Goal: Task Accomplishment & Management: Manage account settings

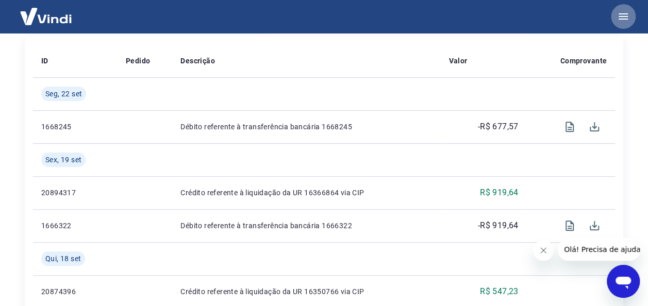
click at [621, 20] on icon "button" at bounding box center [623, 16] width 12 height 12
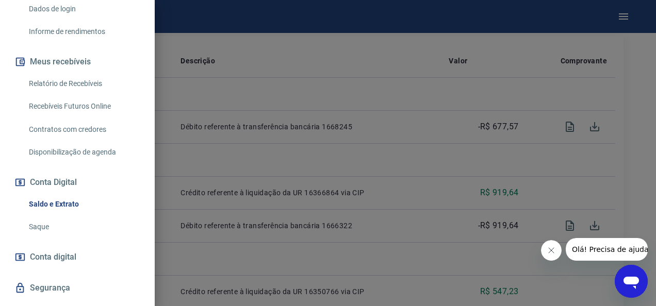
scroll to position [199, 0]
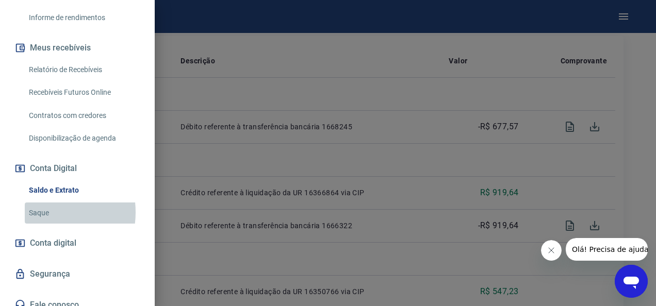
click at [39, 212] on link "Saque" at bounding box center [84, 213] width 118 height 21
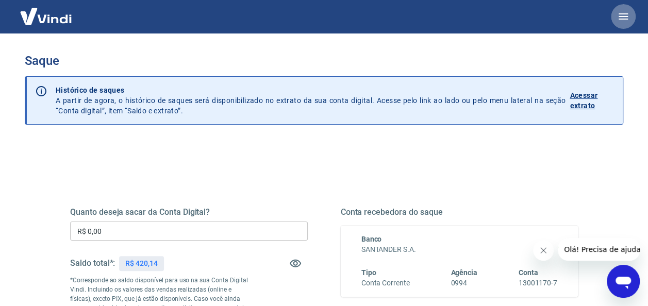
click at [614, 15] on button "button" at bounding box center [623, 16] width 25 height 25
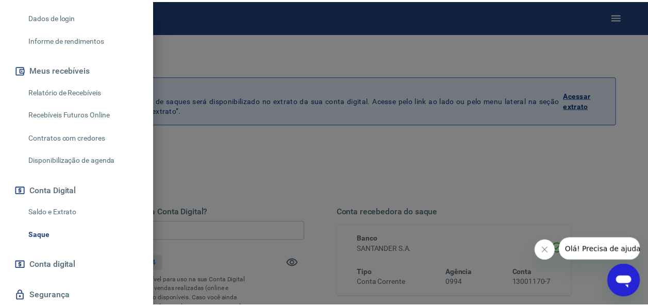
scroll to position [178, 0]
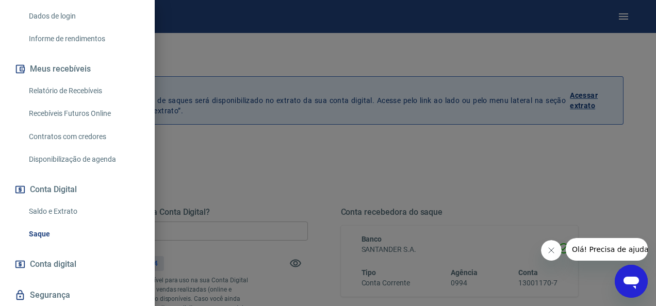
click at [80, 207] on link "Saldo e Extrato" at bounding box center [84, 211] width 118 height 21
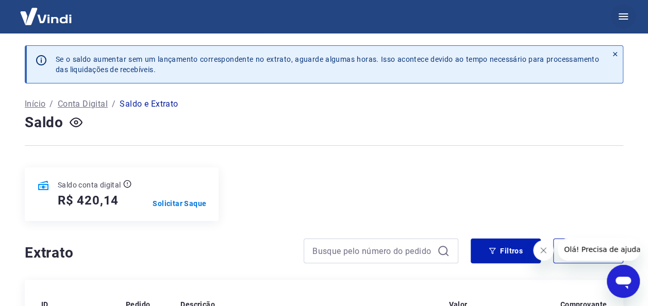
click at [624, 15] on icon "button" at bounding box center [623, 16] width 12 height 12
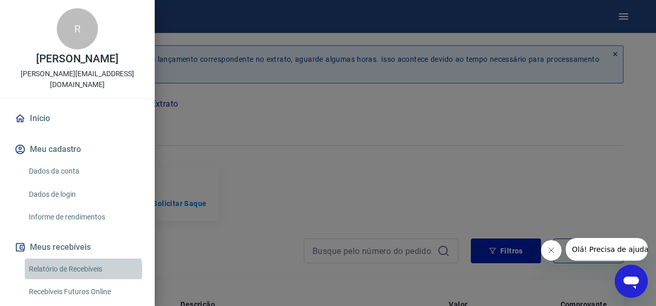
click at [82, 270] on link "Relatório de Recebíveis" at bounding box center [84, 269] width 118 height 21
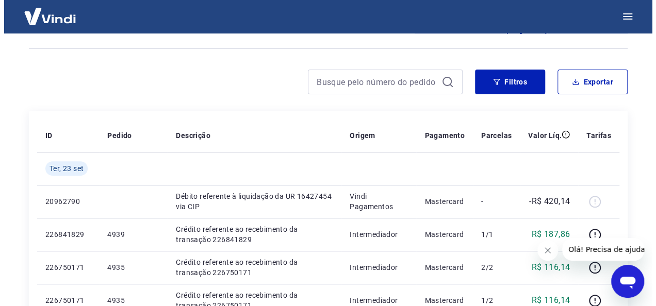
scroll to position [100, 0]
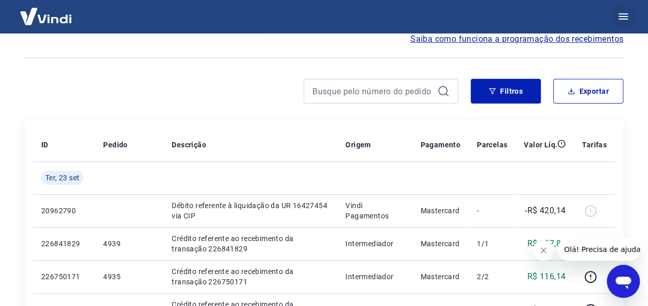
click at [622, 12] on icon "button" at bounding box center [623, 16] width 12 height 12
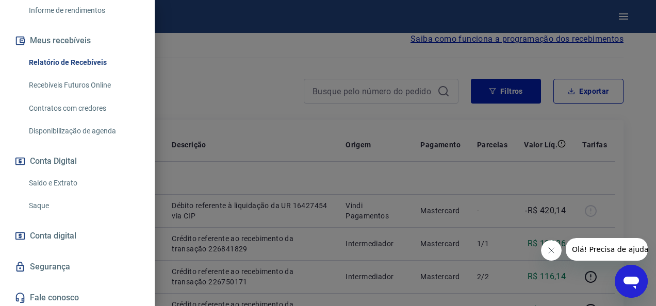
scroll to position [208, 0]
click at [65, 202] on link "Saque" at bounding box center [84, 204] width 118 height 21
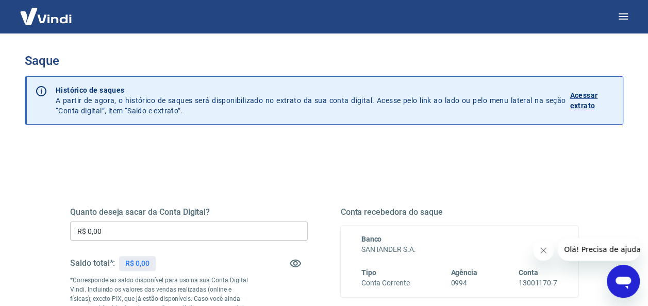
click at [155, 224] on input "R$ 0,00" at bounding box center [189, 231] width 238 height 19
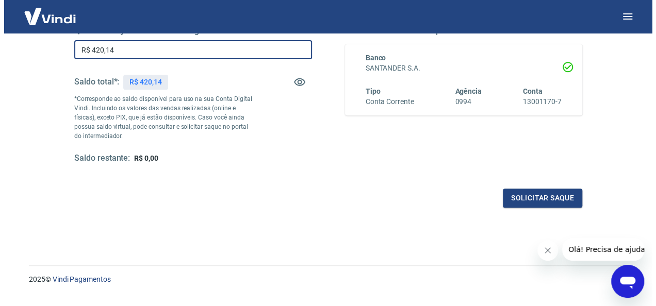
scroll to position [187, 0]
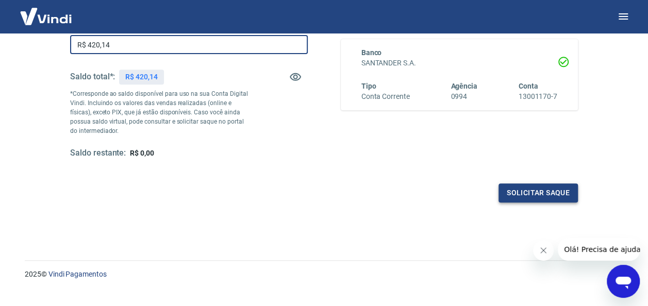
type input "R$ 420,14"
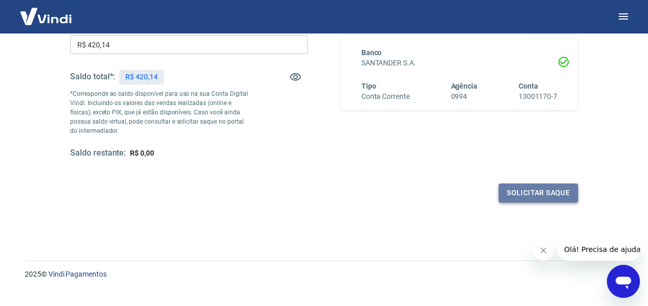
click at [526, 196] on button "Solicitar saque" at bounding box center [537, 192] width 79 height 19
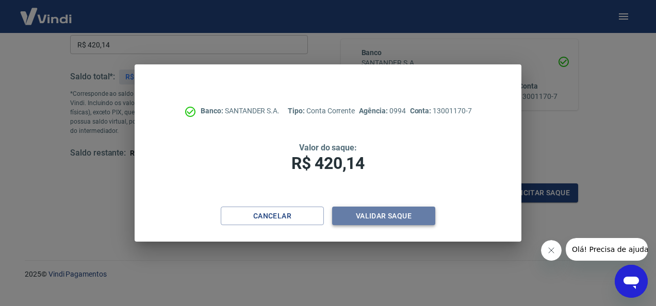
click at [406, 222] on button "Validar saque" at bounding box center [383, 216] width 103 height 19
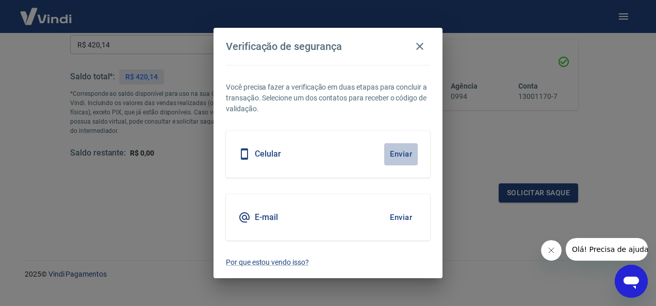
click at [399, 157] on button "Enviar" at bounding box center [401, 154] width 34 height 22
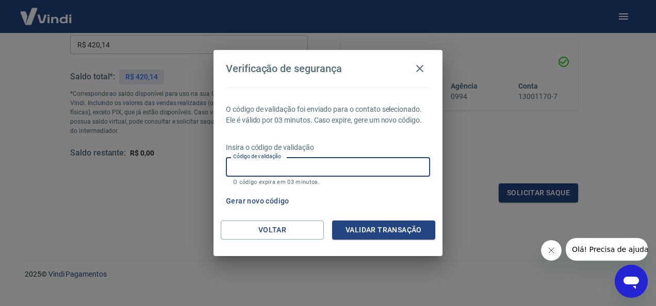
click at [260, 172] on input "Código de validação" at bounding box center [328, 166] width 204 height 19
type input "477869"
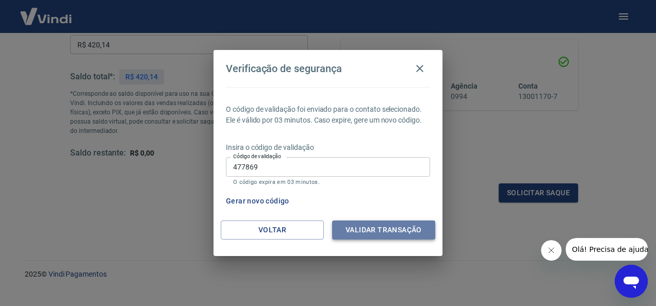
click at [370, 225] on button "Validar transação" at bounding box center [383, 230] width 103 height 19
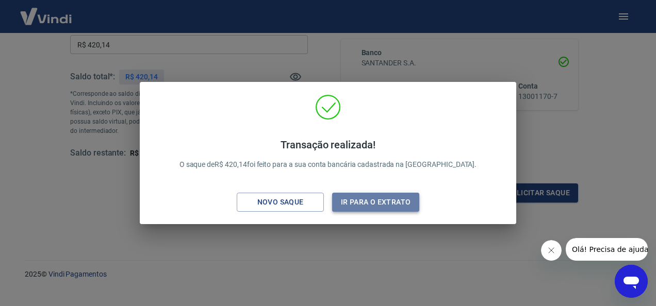
click at [379, 204] on button "Ir para o extrato" at bounding box center [375, 202] width 87 height 19
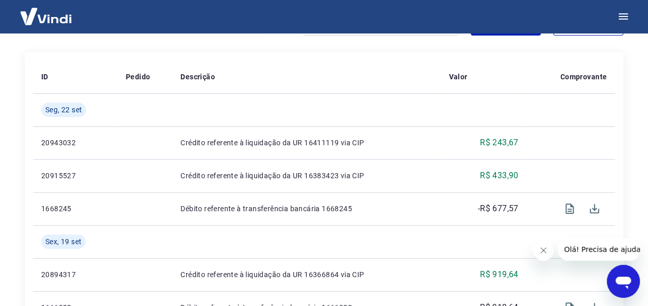
scroll to position [228, 0]
